Goal: Task Accomplishment & Management: Use online tool/utility

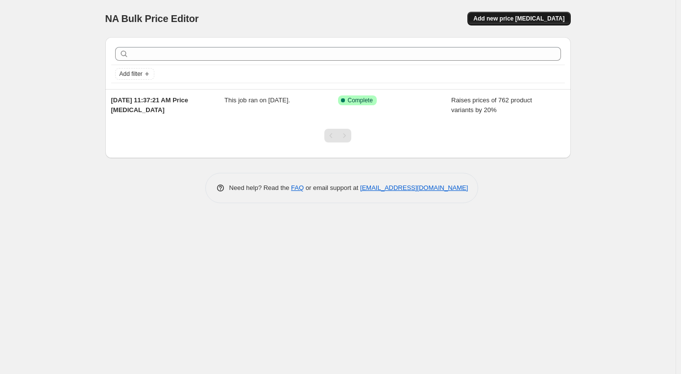
click at [517, 20] on span "Add new price [MEDICAL_DATA]" at bounding box center [518, 19] width 91 height 8
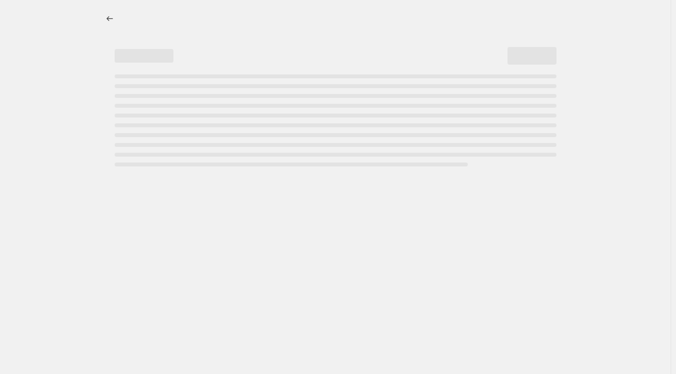
select select "percentage"
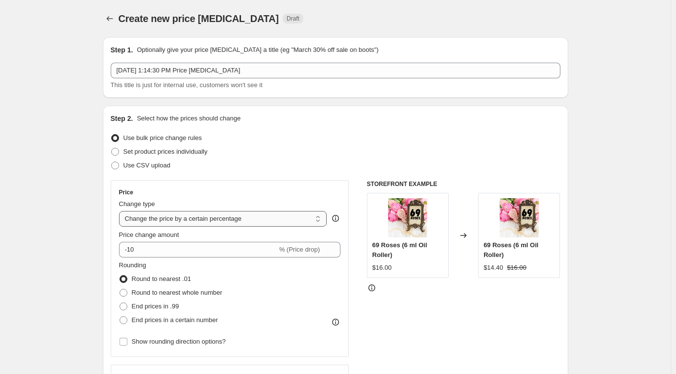
click at [276, 221] on select "Change the price to a certain amount Change the price by a certain amount Chang…" at bounding box center [223, 219] width 208 height 16
click at [121, 211] on select "Change the price to a certain amount Change the price by a certain amount Chang…" at bounding box center [223, 219] width 208 height 16
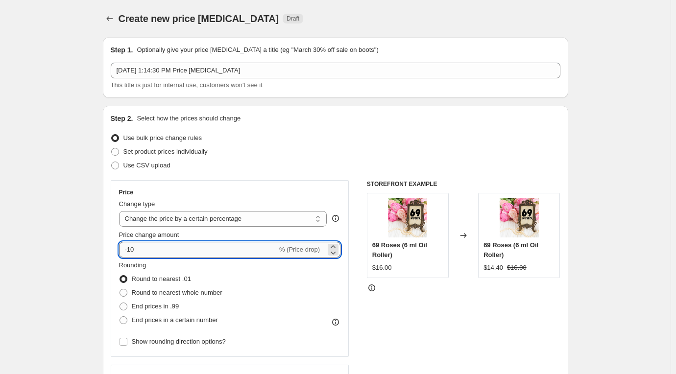
click at [167, 250] on input "-10" at bounding box center [198, 250] width 158 height 16
type input "-1"
type input "20"
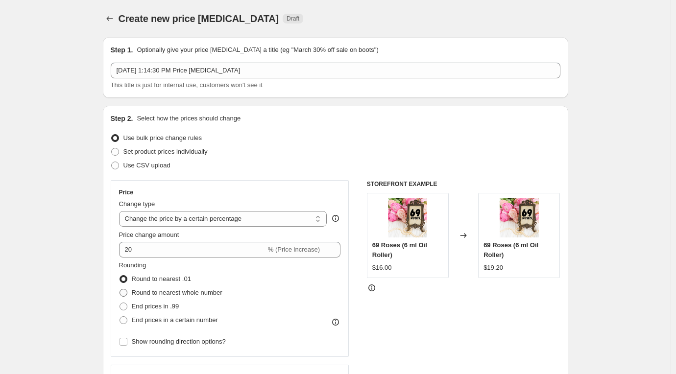
click at [126, 293] on span at bounding box center [124, 293] width 8 height 8
click at [120, 290] on input "Round to nearest whole number" at bounding box center [120, 289] width 0 height 0
radio input "true"
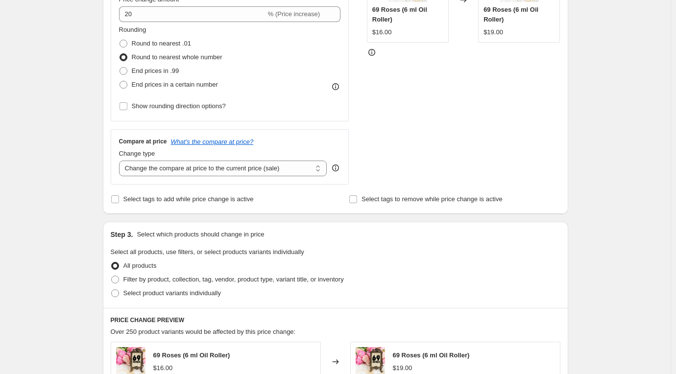
scroll to position [220, 0]
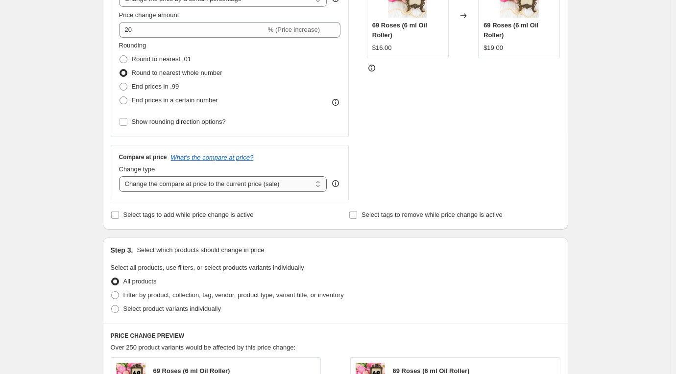
click at [318, 184] on select "Change the compare at price to the current price (sale) Change the compare at p…" at bounding box center [223, 184] width 208 height 16
select select "remove"
click at [121, 176] on select "Change the compare at price to the current price (sale) Change the compare at p…" at bounding box center [223, 184] width 208 height 16
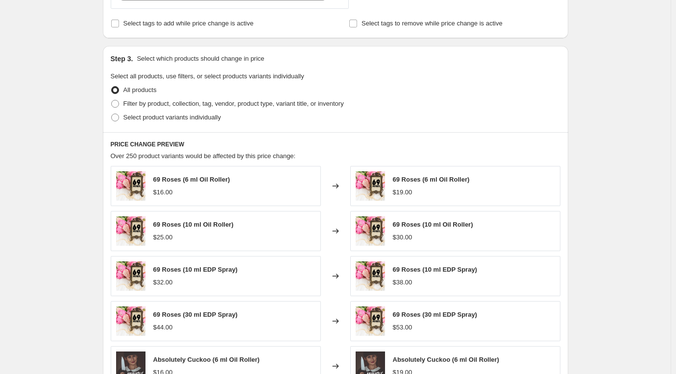
scroll to position [442, 0]
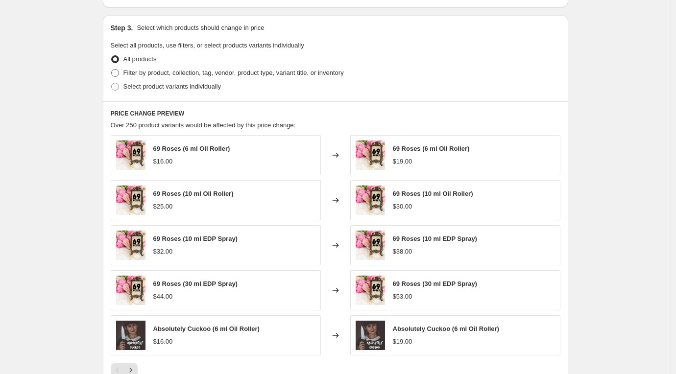
click at [117, 73] on span at bounding box center [115, 73] width 8 height 8
click at [112, 70] on input "Filter by product, collection, tag, vendor, product type, variant title, or inv…" at bounding box center [111, 69] width 0 height 0
radio input "true"
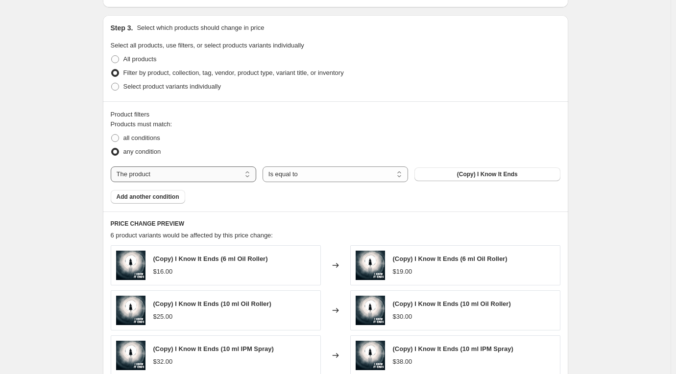
click at [212, 171] on select "The product The product's collection The product's tag The product's vendor The…" at bounding box center [183, 175] width 145 height 16
select select "product_type"
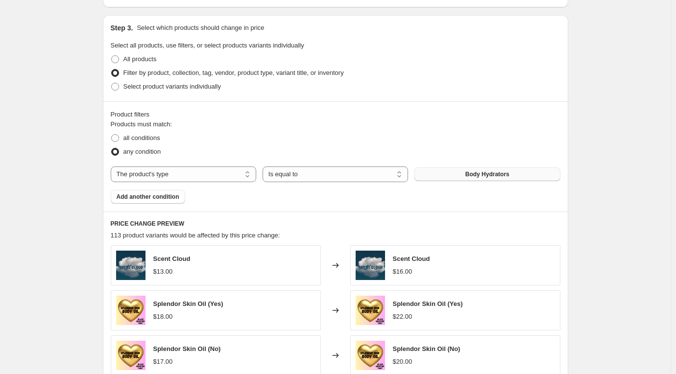
click at [464, 179] on button "Body Hydrators" at bounding box center [486, 175] width 145 height 14
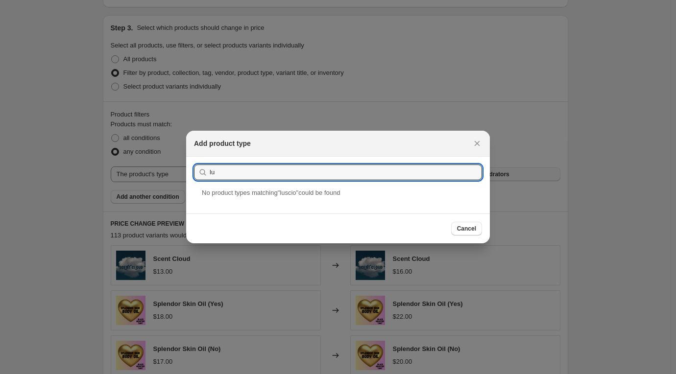
type input "l"
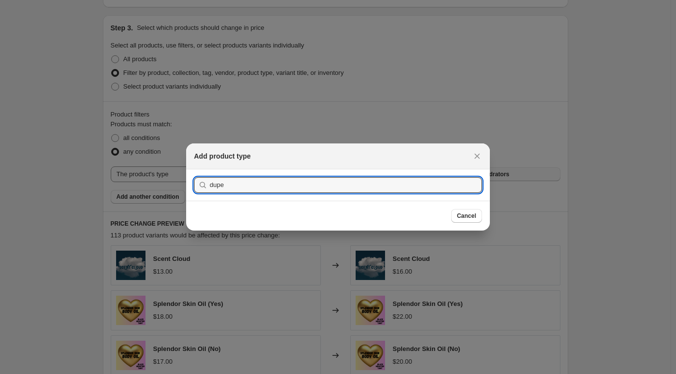
type input "dupes"
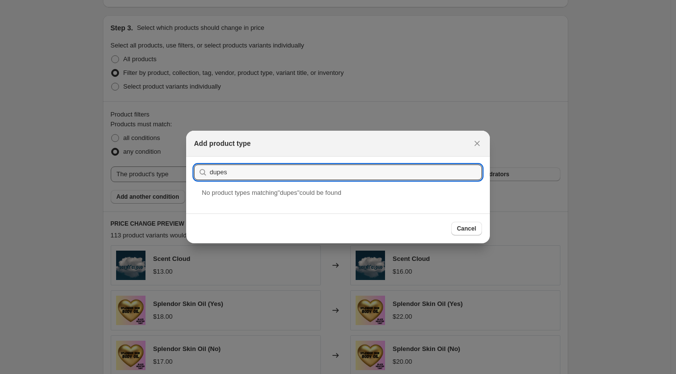
drag, startPoint x: 277, startPoint y: 171, endPoint x: 169, endPoint y: 166, distance: 108.4
type input "Luscious Dupes"
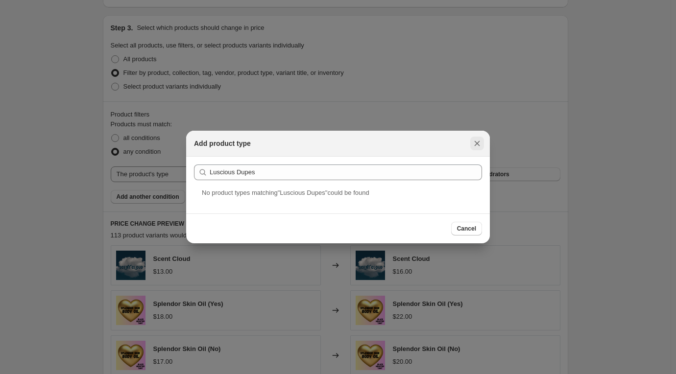
click at [475, 143] on icon "Close" at bounding box center [477, 144] width 10 height 10
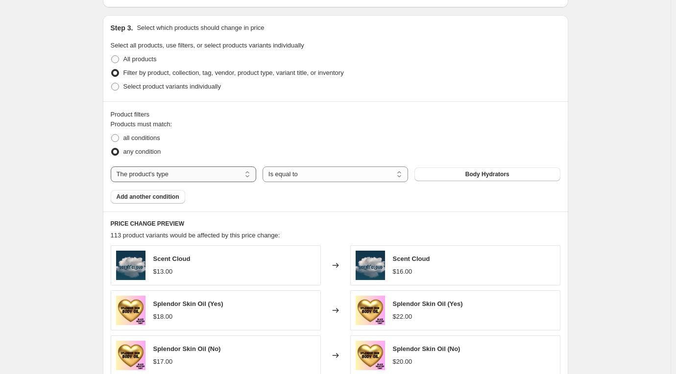
click at [186, 174] on select "The product The product's collection The product's tag The product's vendor The…" at bounding box center [183, 175] width 145 height 16
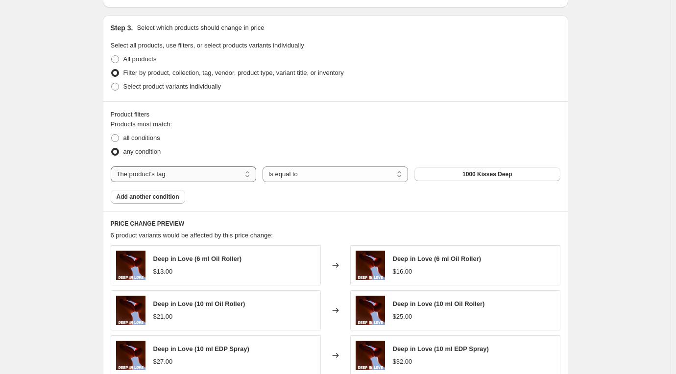
click at [204, 169] on select "The product The product's collection The product's tag The product's vendor The…" at bounding box center [183, 175] width 145 height 16
select select "vendor"
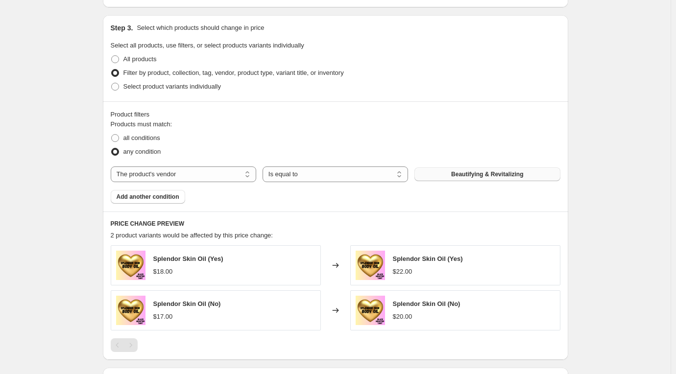
click at [483, 174] on span "Beautifying & Revitalizing" at bounding box center [487, 174] width 72 height 8
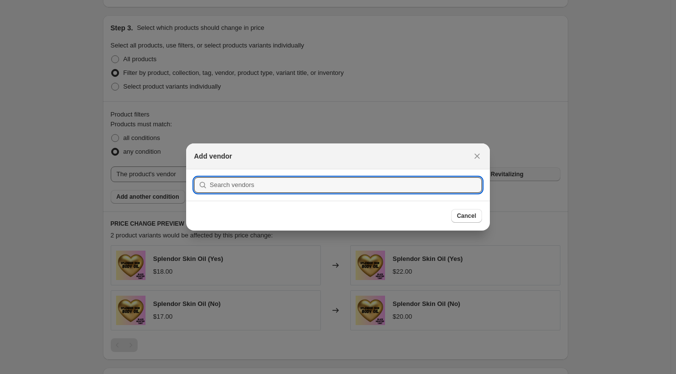
scroll to position [0, 0]
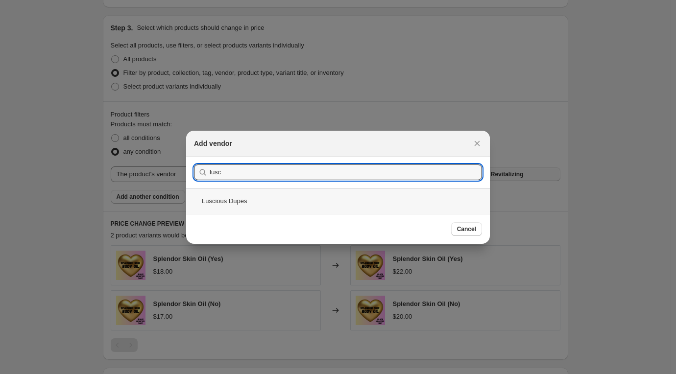
type input "lusc"
click at [382, 203] on div "Luscious Dupes" at bounding box center [338, 201] width 304 height 26
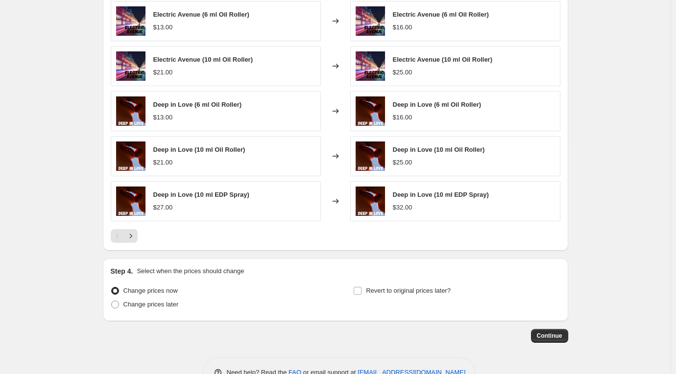
scroll to position [681, 0]
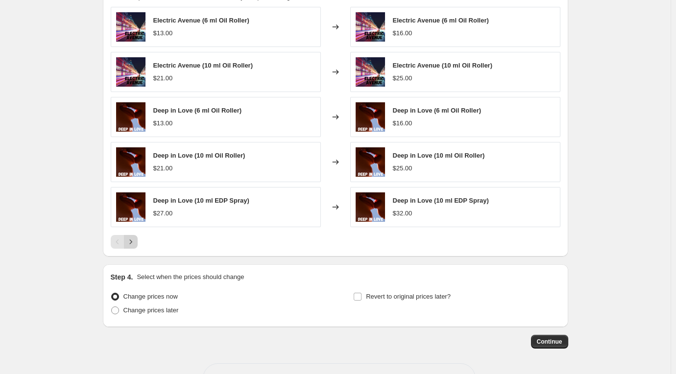
click at [135, 244] on icon "Next" at bounding box center [131, 242] width 10 height 10
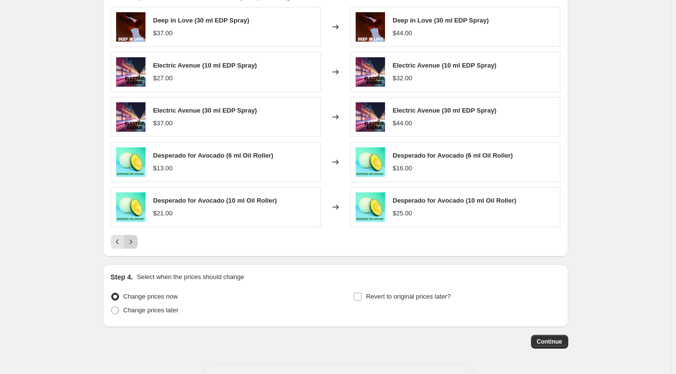
click at [135, 244] on icon "Next" at bounding box center [131, 242] width 10 height 10
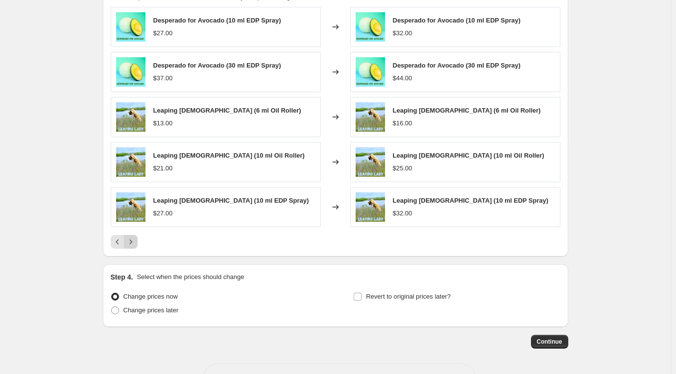
click at [135, 244] on icon "Next" at bounding box center [131, 242] width 10 height 10
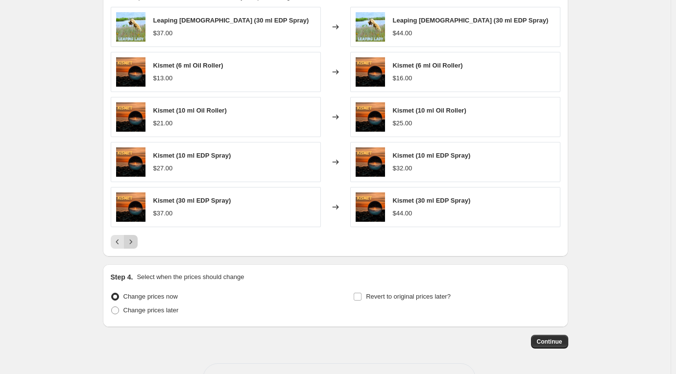
click at [135, 244] on icon "Next" at bounding box center [131, 242] width 10 height 10
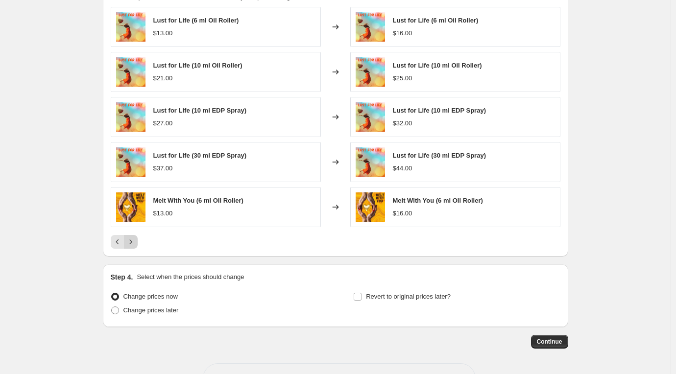
click at [135, 244] on icon "Next" at bounding box center [131, 242] width 10 height 10
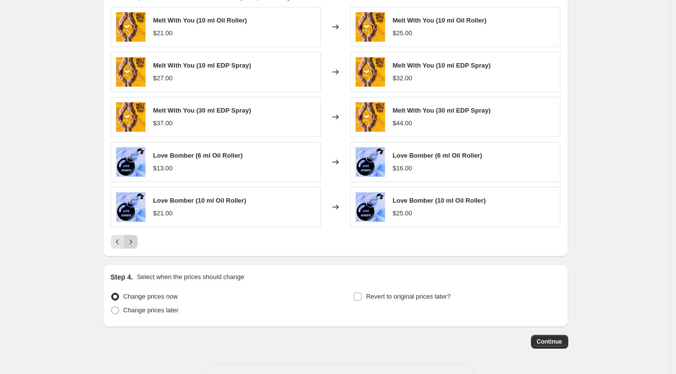
click at [135, 244] on icon "Next" at bounding box center [131, 242] width 10 height 10
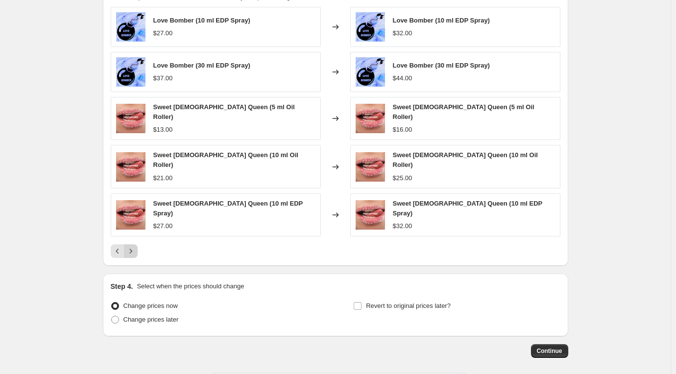
click at [135, 246] on icon "Next" at bounding box center [131, 251] width 10 height 10
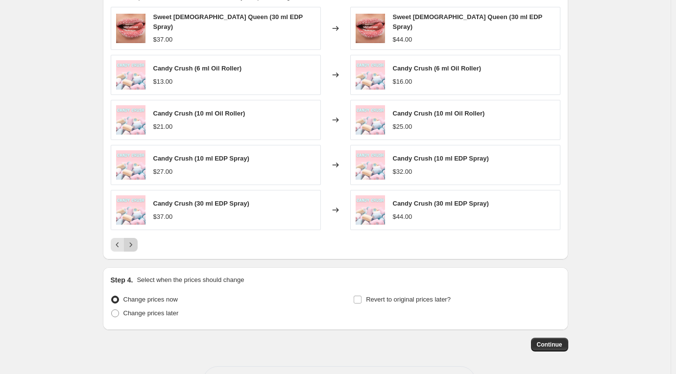
click at [135, 244] on icon "Next" at bounding box center [131, 245] width 10 height 10
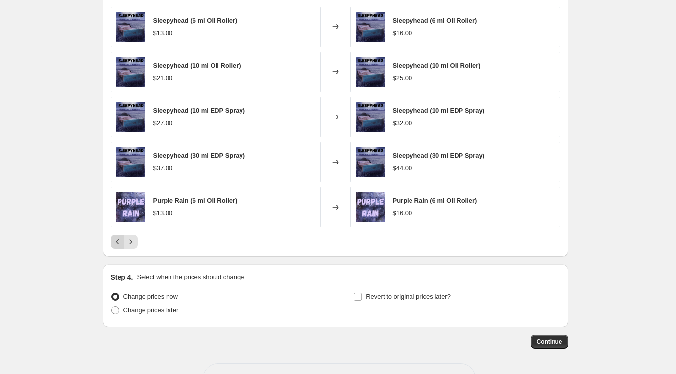
click at [121, 246] on icon "Previous" at bounding box center [118, 242] width 10 height 10
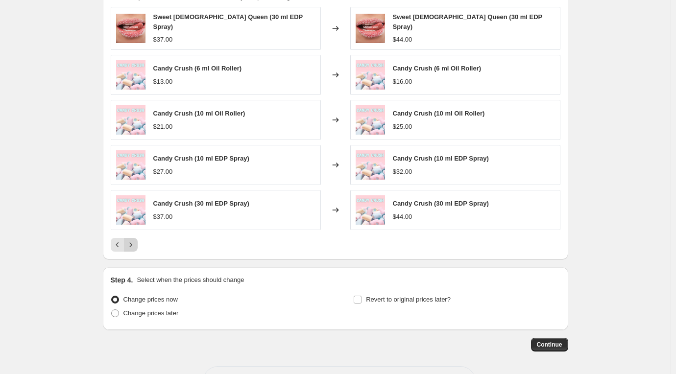
click at [138, 241] on button "Next" at bounding box center [131, 245] width 14 height 14
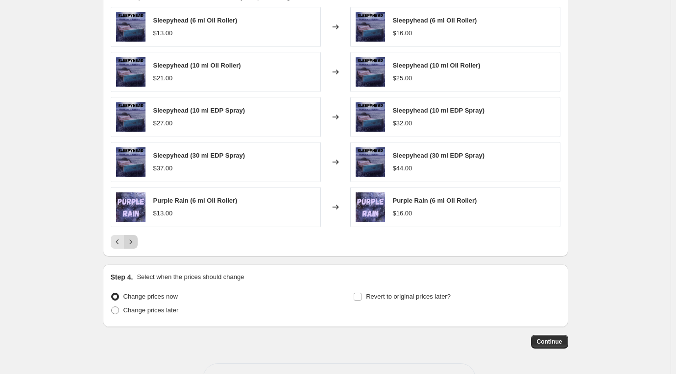
click at [135, 242] on icon "Next" at bounding box center [131, 242] width 10 height 10
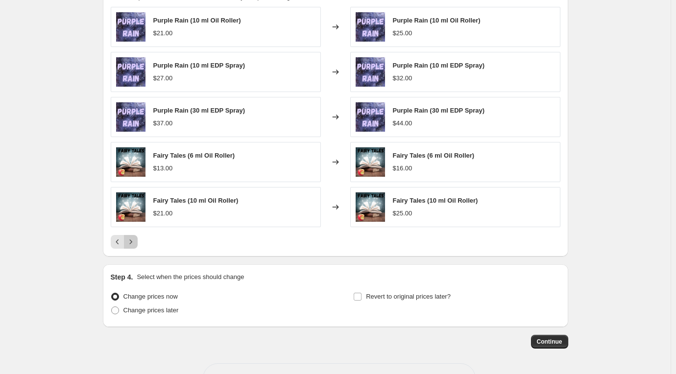
click at [135, 242] on icon "Next" at bounding box center [131, 242] width 10 height 10
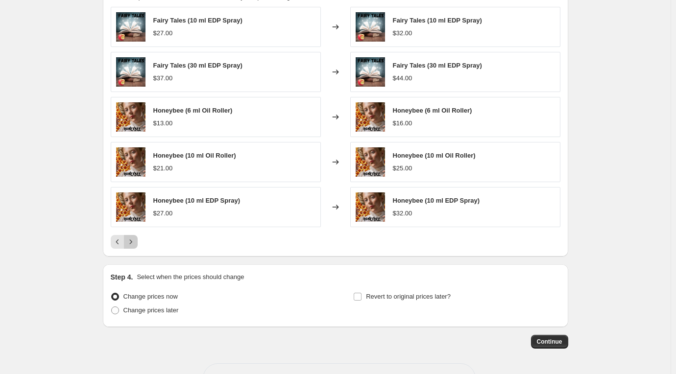
click at [135, 242] on icon "Next" at bounding box center [131, 242] width 10 height 10
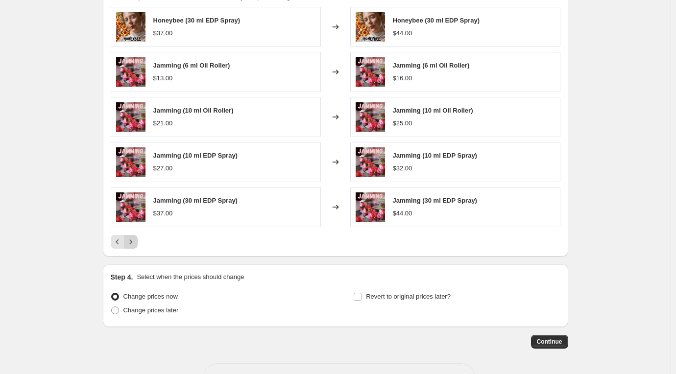
click at [135, 242] on icon "Next" at bounding box center [131, 242] width 10 height 10
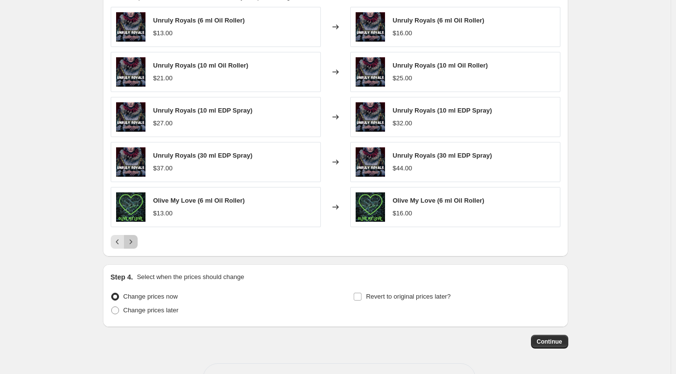
click at [135, 242] on icon "Next" at bounding box center [131, 242] width 10 height 10
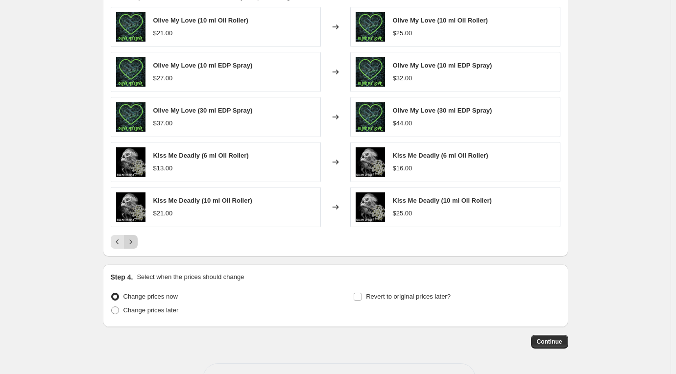
click at [135, 242] on icon "Next" at bounding box center [131, 242] width 10 height 10
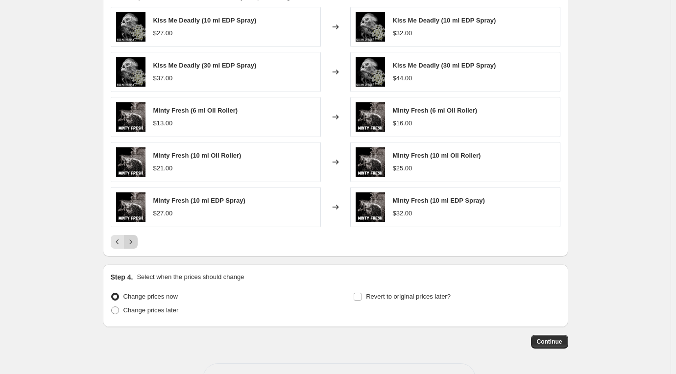
click at [135, 242] on icon "Next" at bounding box center [131, 242] width 10 height 10
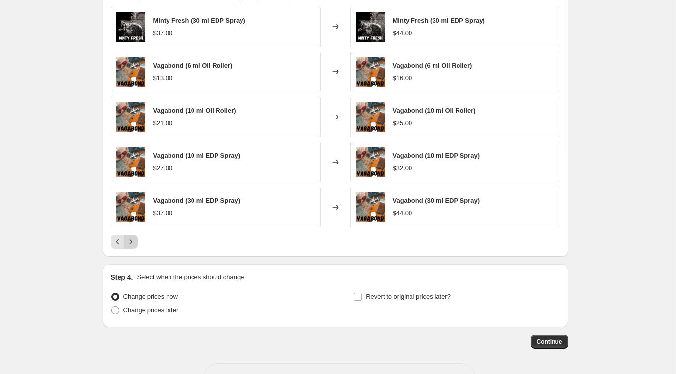
click at [135, 242] on icon "Next" at bounding box center [131, 242] width 10 height 10
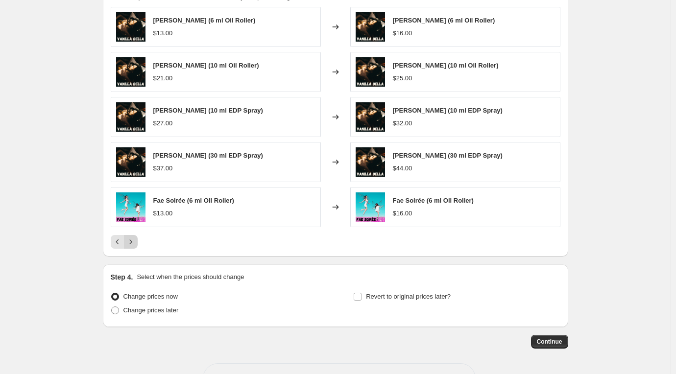
click at [135, 242] on icon "Next" at bounding box center [131, 242] width 10 height 10
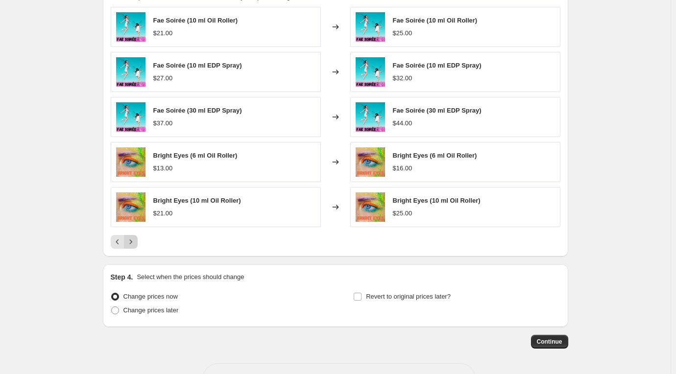
click at [135, 242] on icon "Next" at bounding box center [131, 242] width 10 height 10
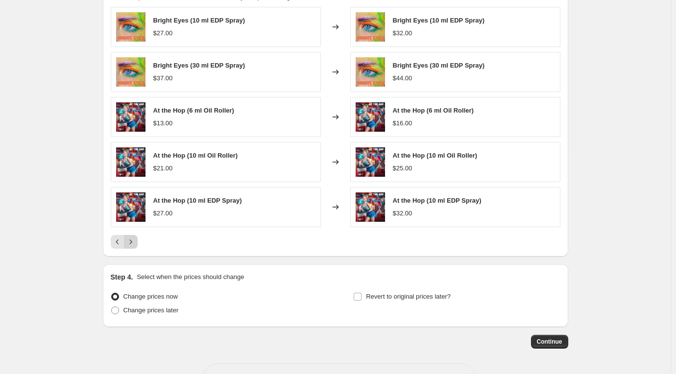
click at [135, 242] on icon "Next" at bounding box center [131, 242] width 10 height 10
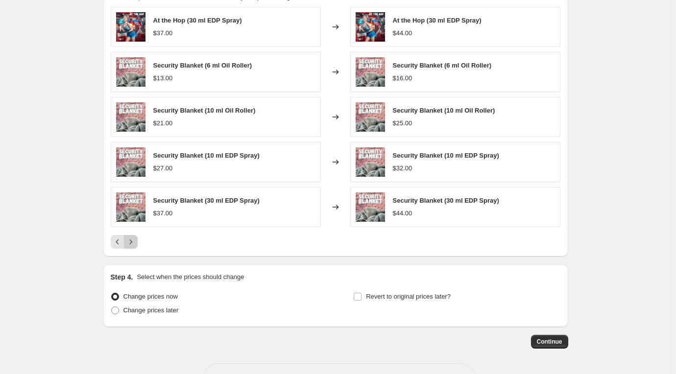
click at [135, 242] on icon "Next" at bounding box center [131, 242] width 10 height 10
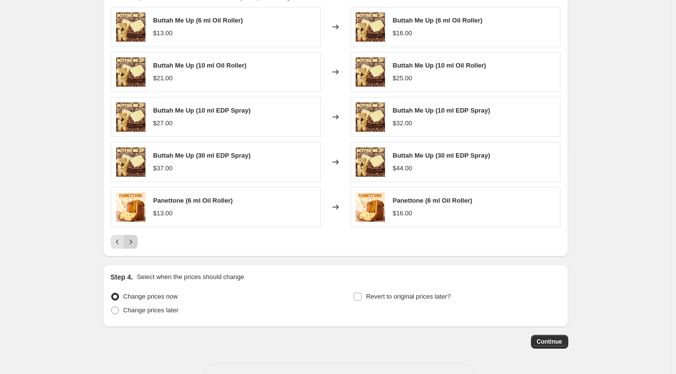
click at [135, 242] on icon "Next" at bounding box center [131, 242] width 10 height 10
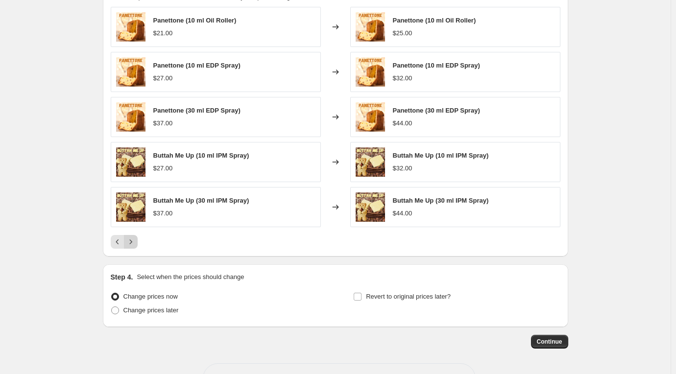
click at [135, 242] on icon "Next" at bounding box center [131, 242] width 10 height 10
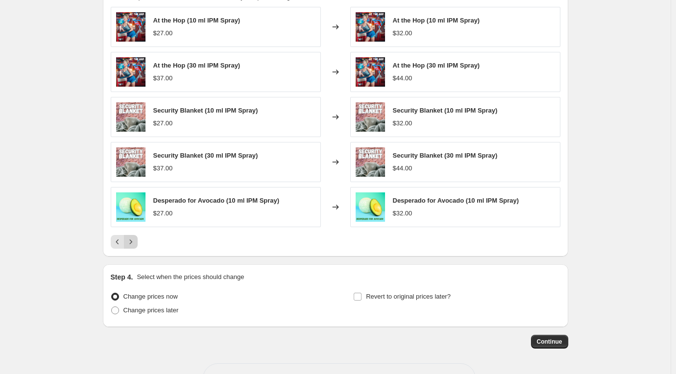
click at [135, 242] on icon "Next" at bounding box center [131, 242] width 10 height 10
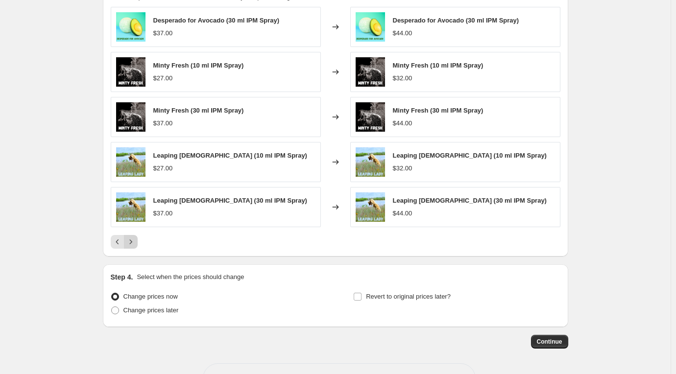
click at [135, 242] on icon "Next" at bounding box center [131, 242] width 10 height 10
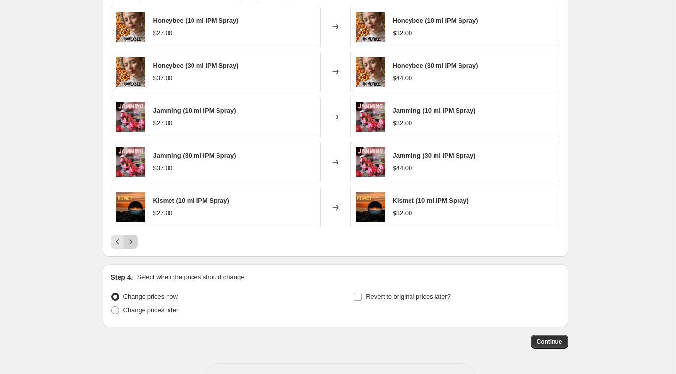
click at [135, 242] on icon "Next" at bounding box center [131, 242] width 10 height 10
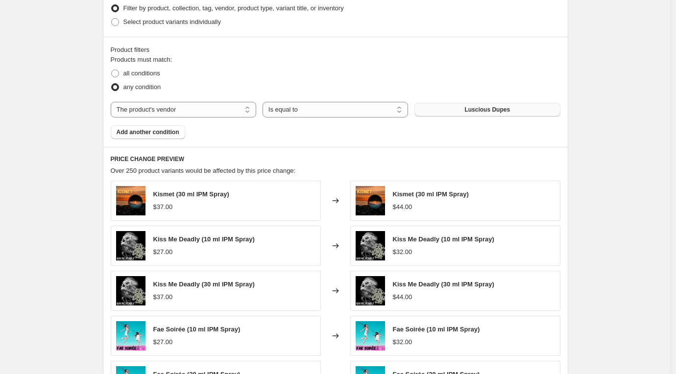
scroll to position [547, 0]
